Goal: Find contact information: Find contact information

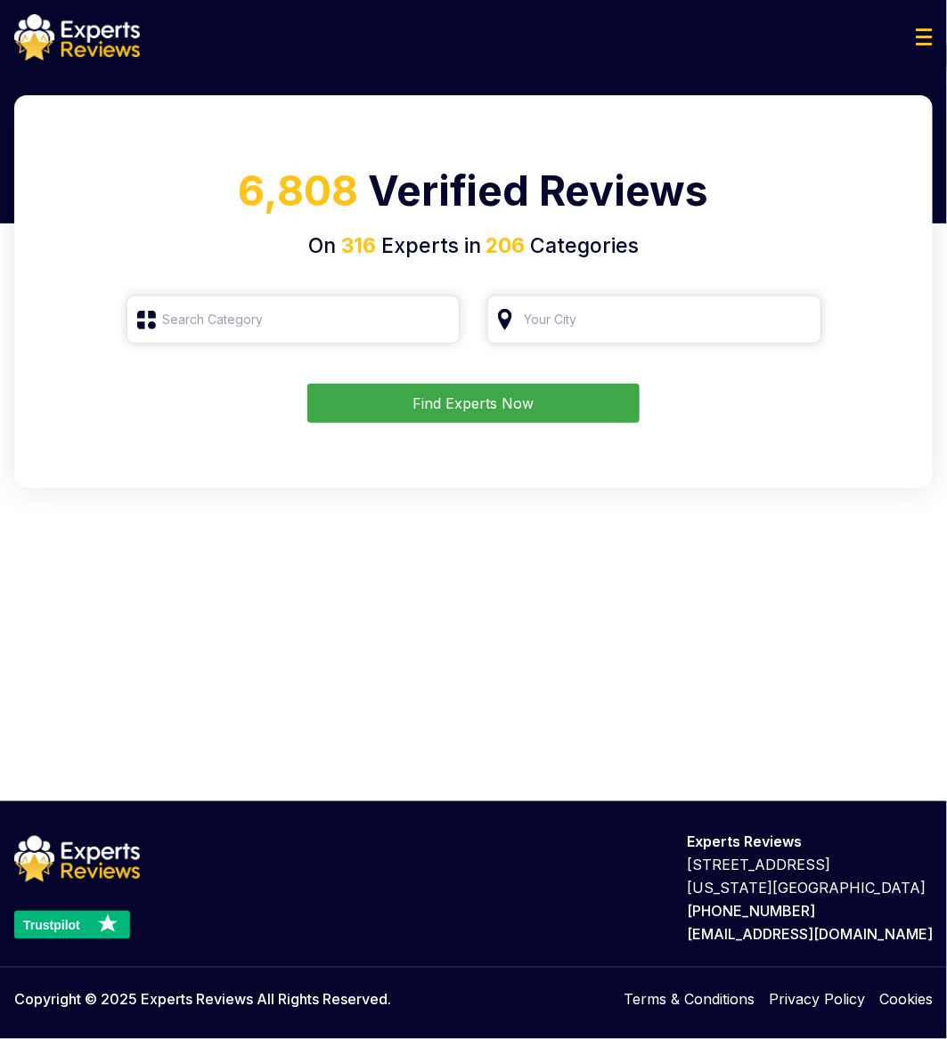
type input "Roofing"
click at [547, 411] on button "Find Experts Now" at bounding box center [473, 403] width 332 height 39
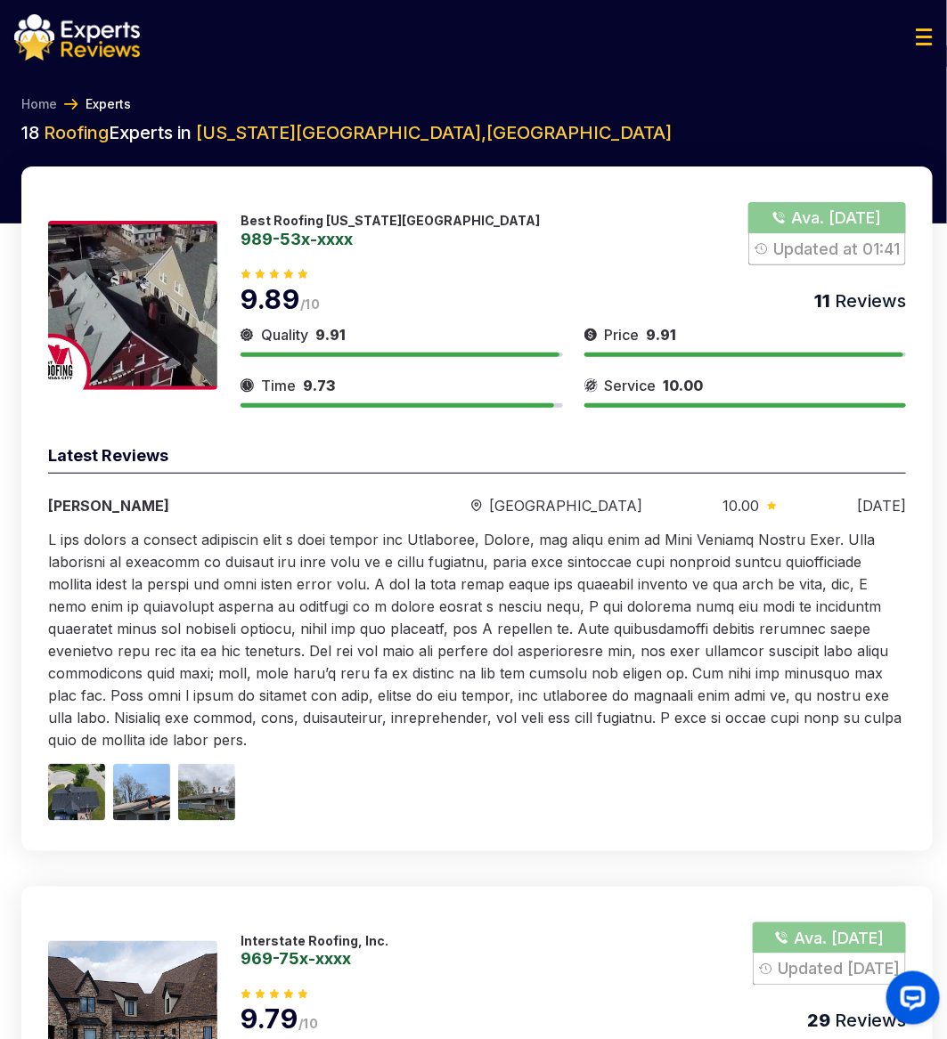
click at [331, 234] on link "989-53x-xxxx" at bounding box center [389, 239] width 299 height 16
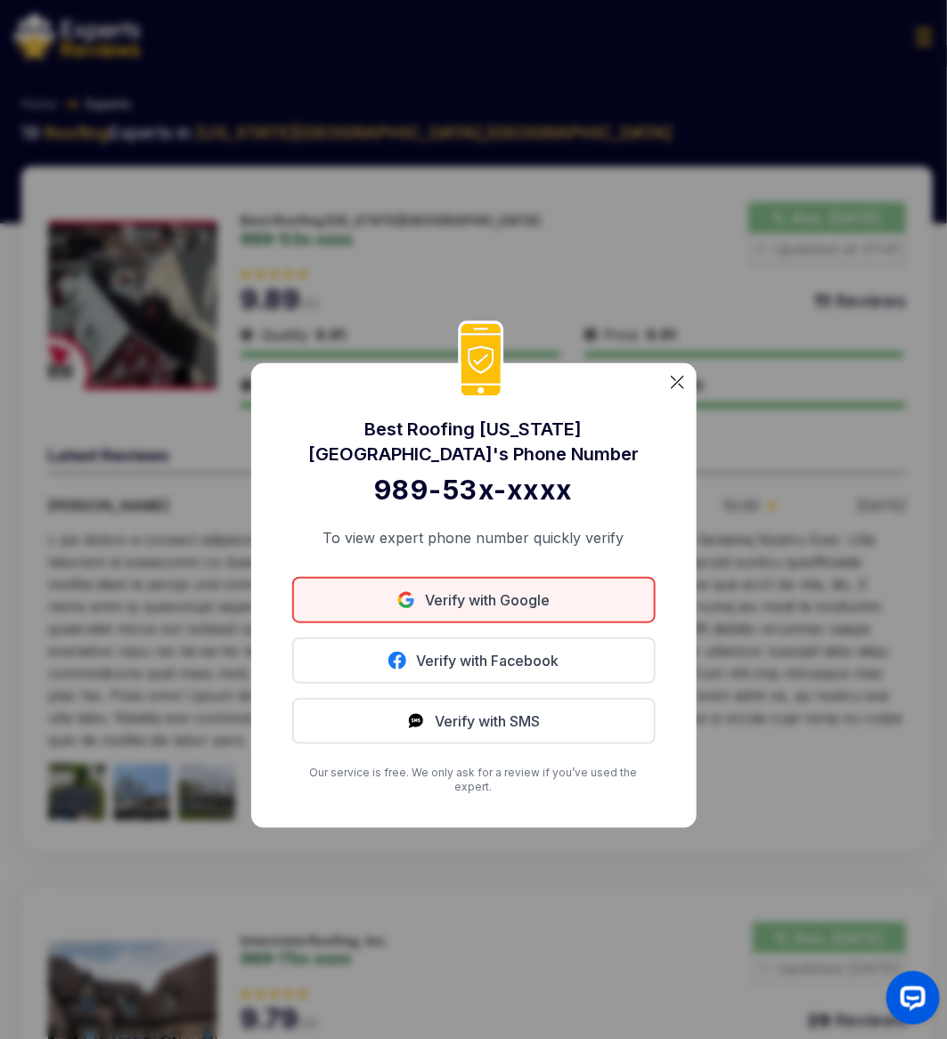
click at [493, 599] on link "Verify with Google" at bounding box center [473, 600] width 363 height 46
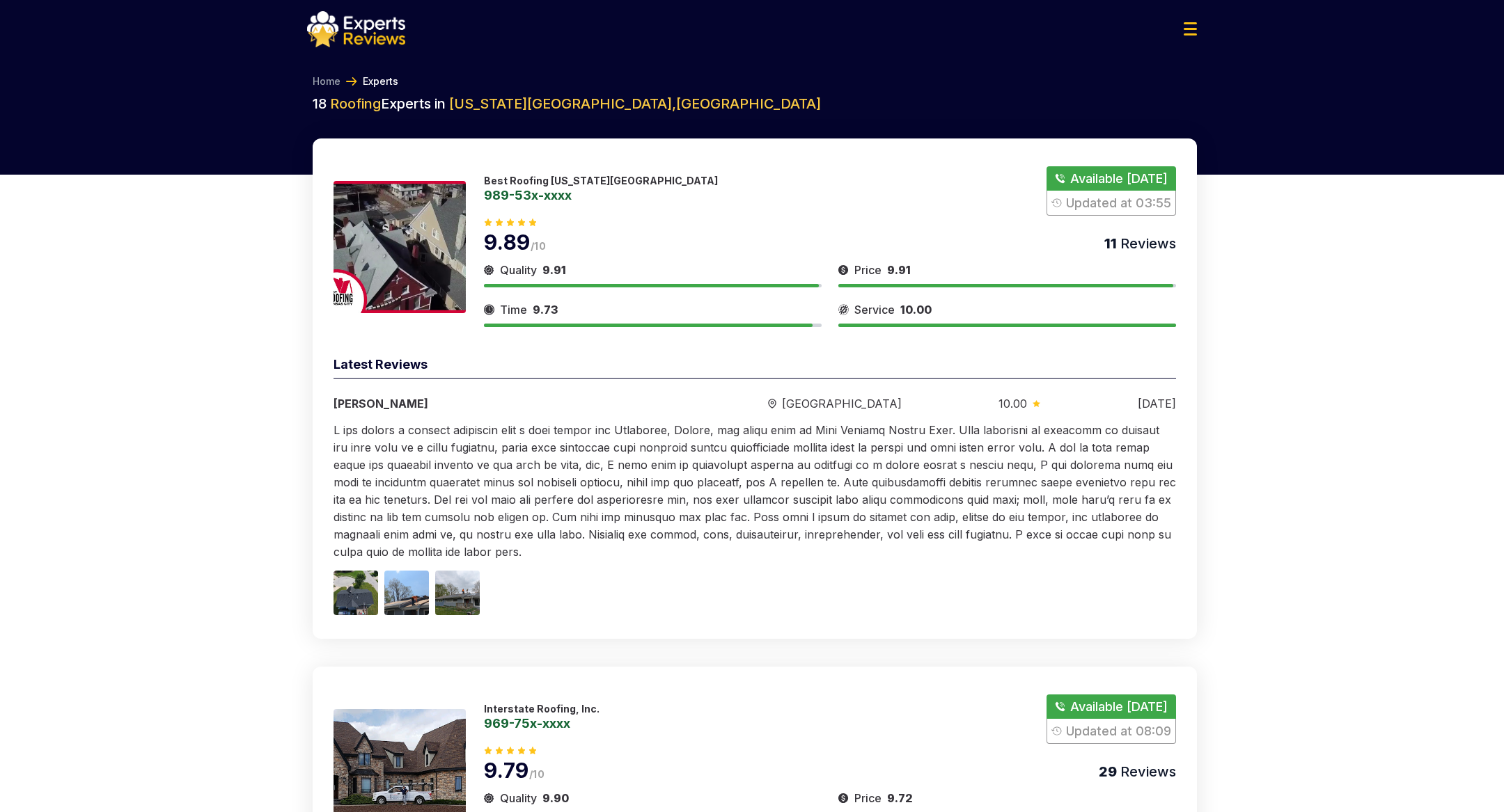
click at [542, 189] on link "989-53x-xxxx" at bounding box center [600, 195] width 234 height 13
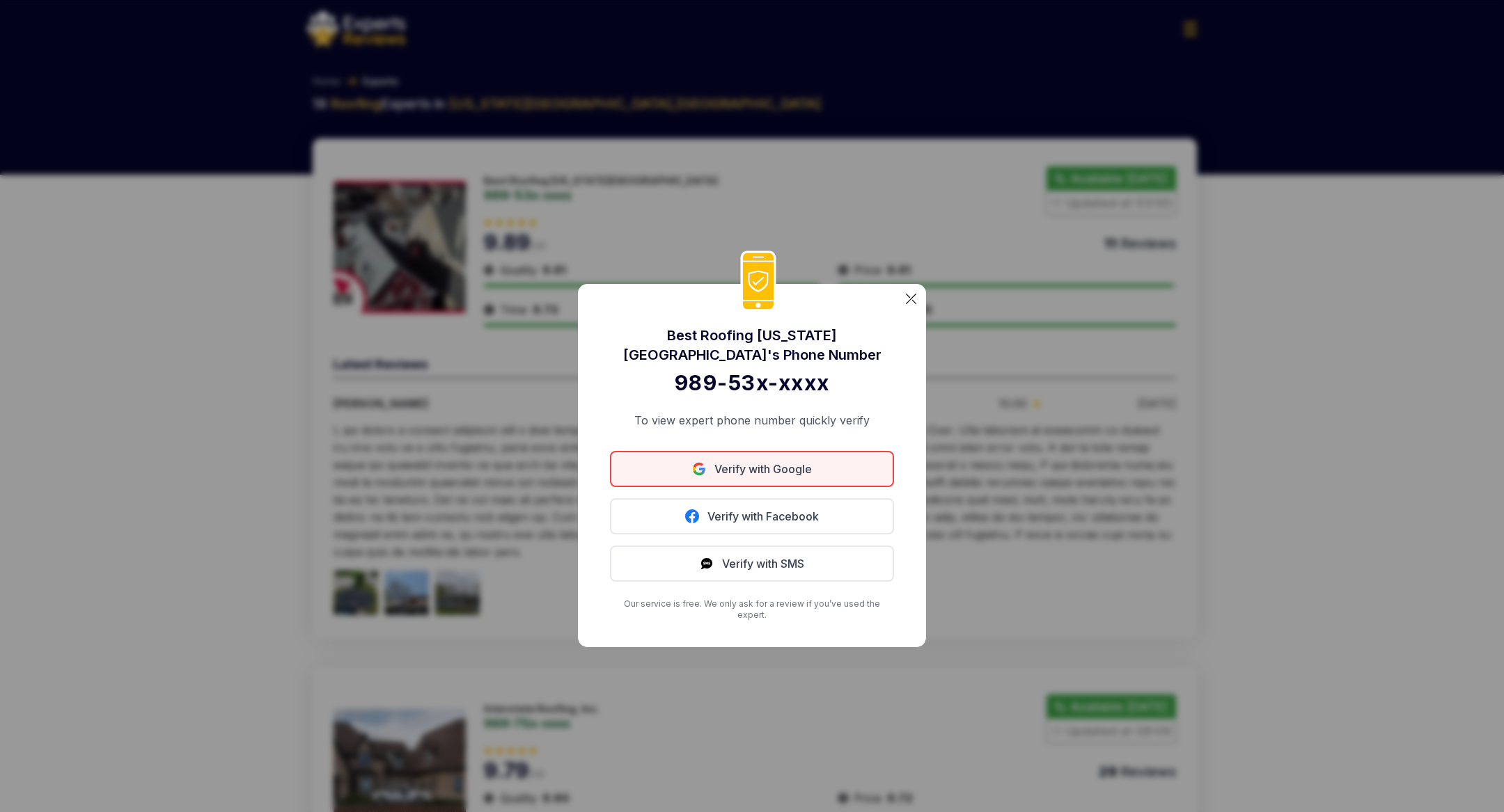
click at [743, 471] on link "Verify with Google" at bounding box center [751, 469] width 284 height 36
